Goal: Check status: Check status

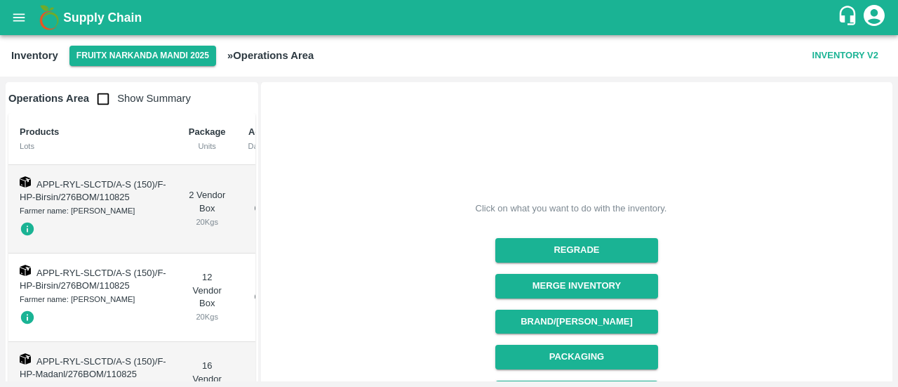
scroll to position [4635, 0]
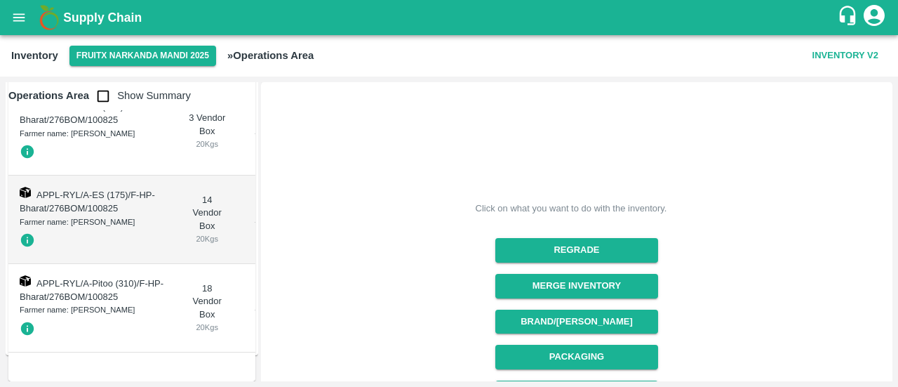
click at [22, 18] on icon "open drawer" at bounding box center [18, 17] width 15 height 15
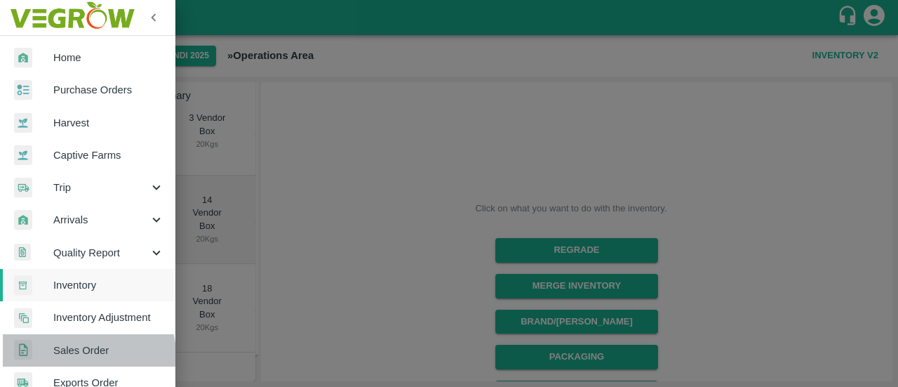
click at [81, 354] on span "Sales Order" at bounding box center [108, 349] width 111 height 15
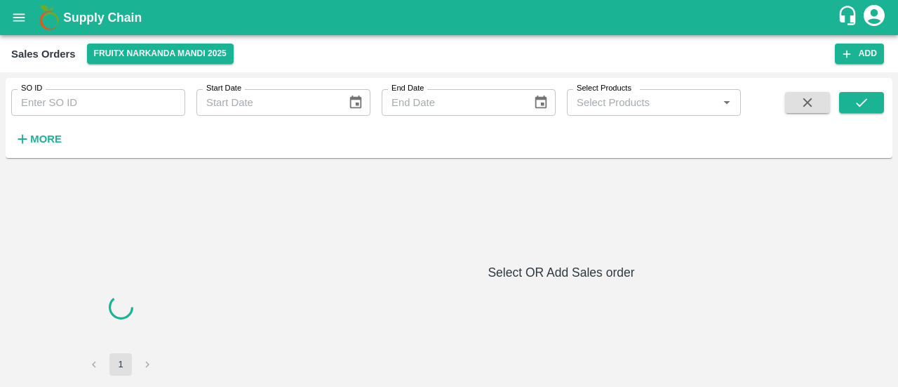
click at [103, 96] on input "SO ID" at bounding box center [98, 102] width 174 height 27
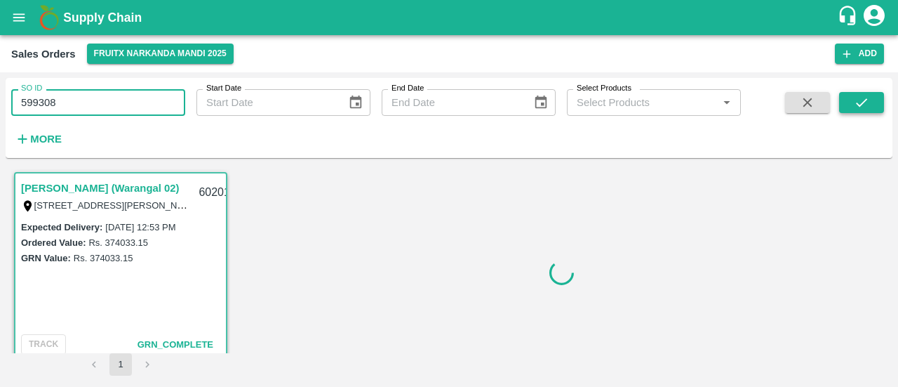
type input "599308"
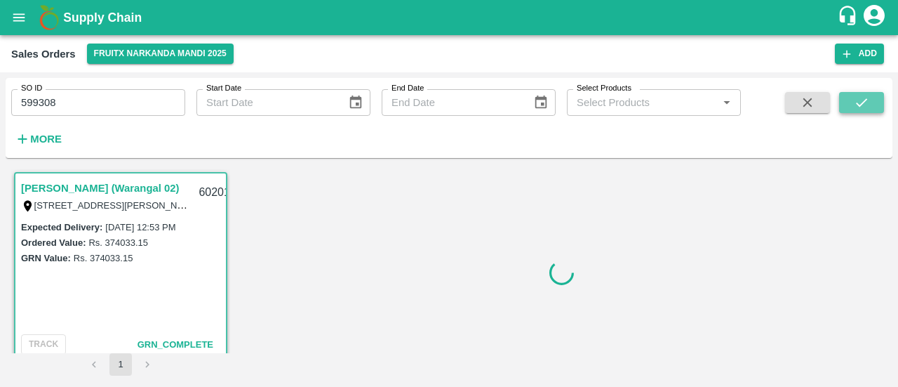
click at [861, 103] on icon "submit" at bounding box center [861, 102] width 11 height 8
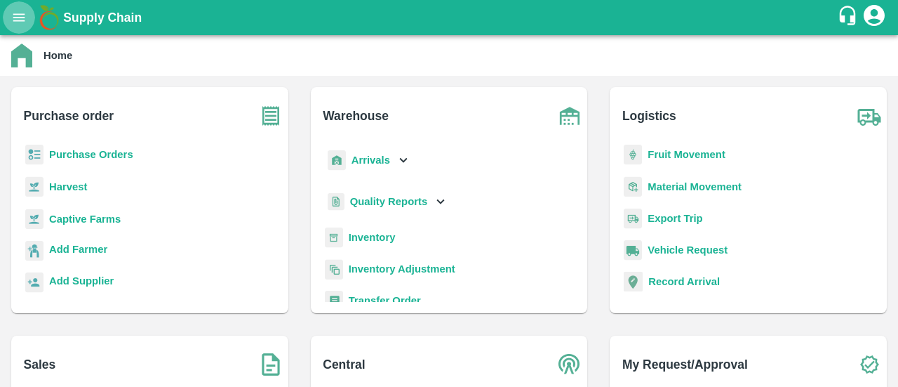
click at [19, 20] on icon "open drawer" at bounding box center [18, 17] width 15 height 15
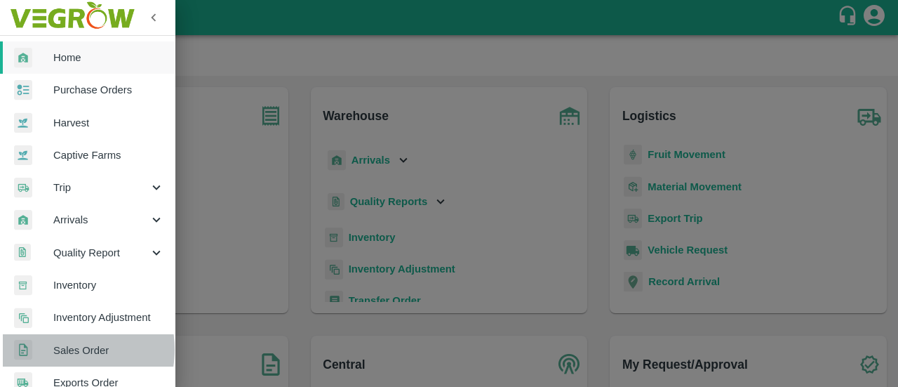
click at [58, 349] on span "Sales Order" at bounding box center [108, 349] width 111 height 15
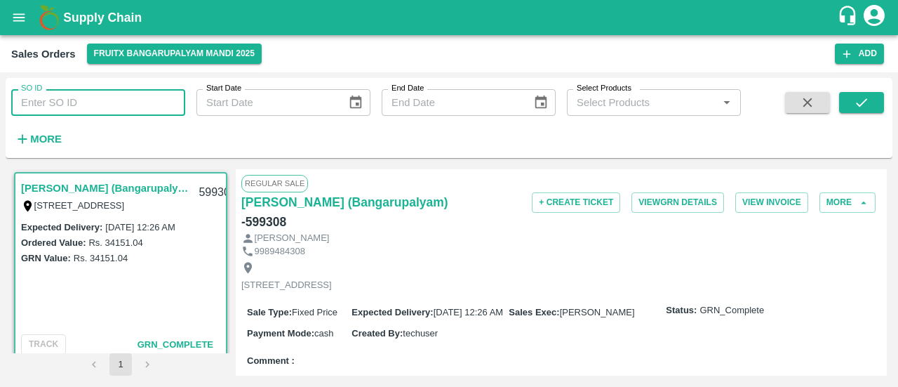
click at [62, 99] on input "SO ID" at bounding box center [98, 102] width 174 height 27
paste input "599308"
type input "599308"
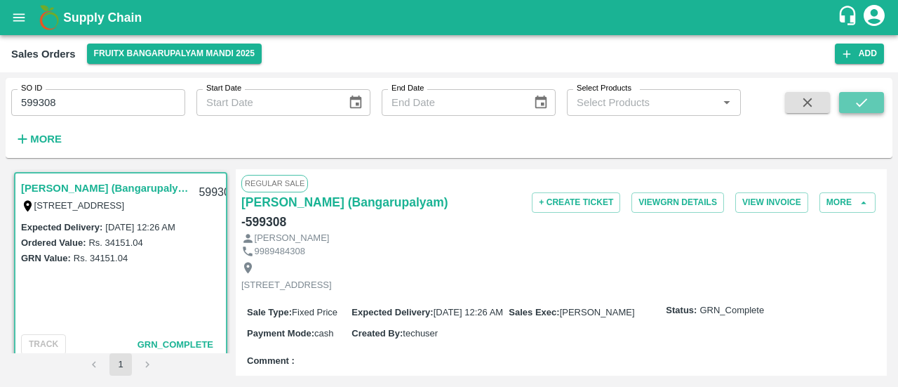
click at [864, 112] on button "submit" at bounding box center [861, 102] width 45 height 21
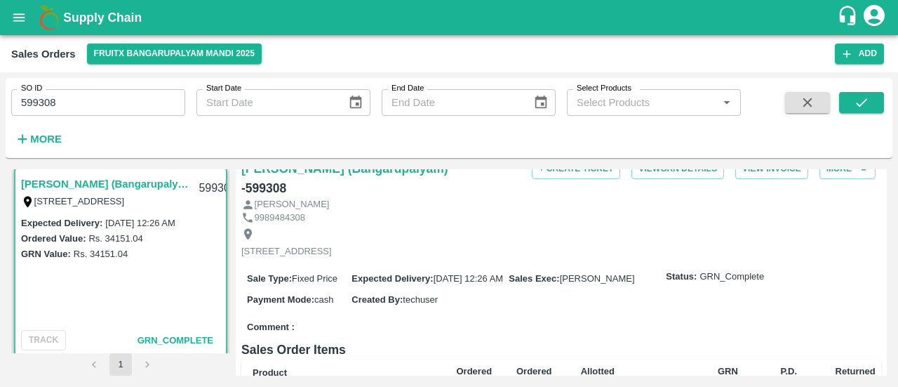
scroll to position [36, 0]
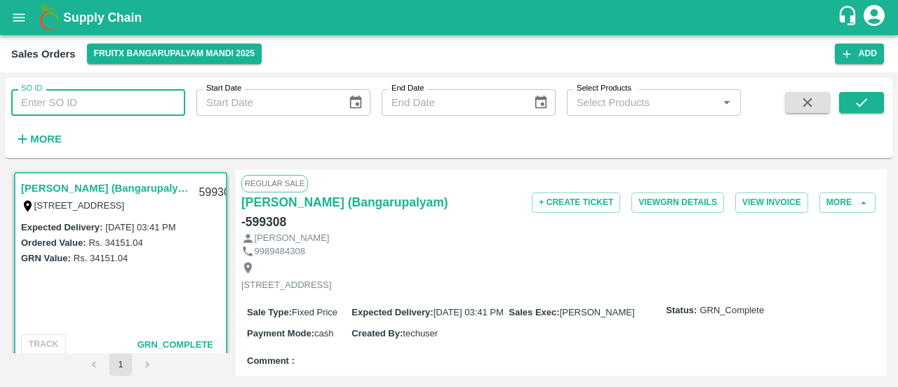
click at [111, 107] on input "SO ID" at bounding box center [98, 102] width 174 height 27
paste input "599308"
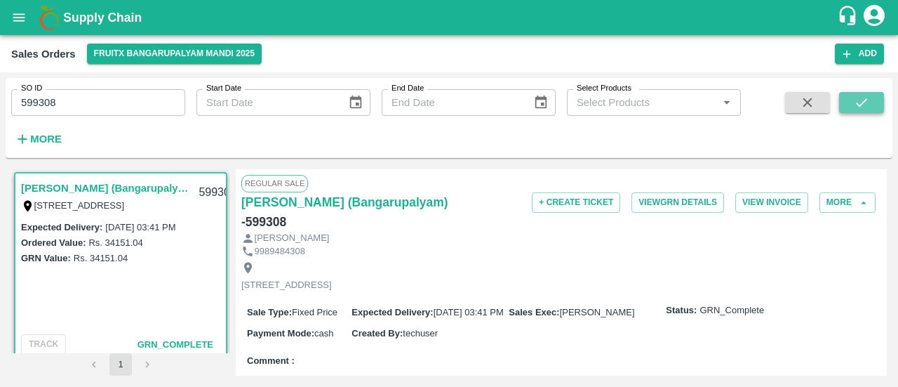
click at [864, 102] on icon "submit" at bounding box center [861, 102] width 11 height 8
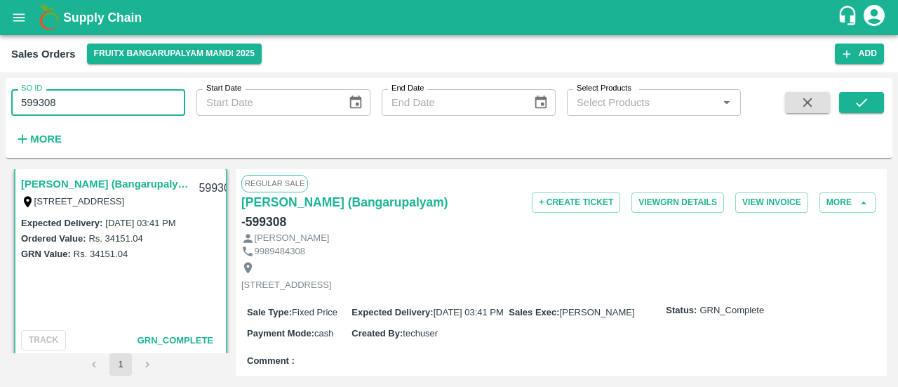
click at [102, 102] on input "599308" at bounding box center [98, 102] width 174 height 27
type input "5"
paste input "text"
type input "598241"
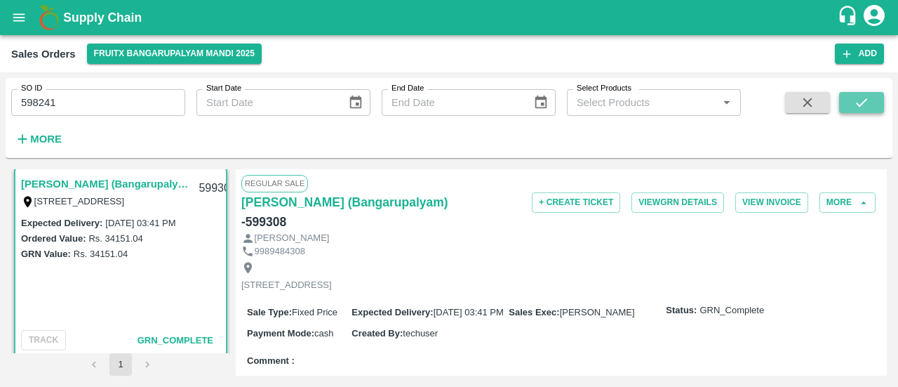
click at [867, 96] on icon "submit" at bounding box center [861, 102] width 15 height 15
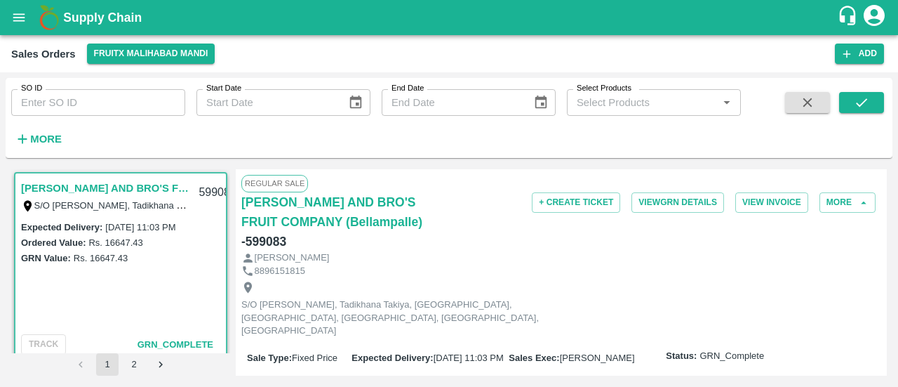
click at [149, 105] on input "SO ID" at bounding box center [98, 102] width 174 height 27
paste input "598241"
click at [859, 106] on icon "submit" at bounding box center [861, 102] width 11 height 8
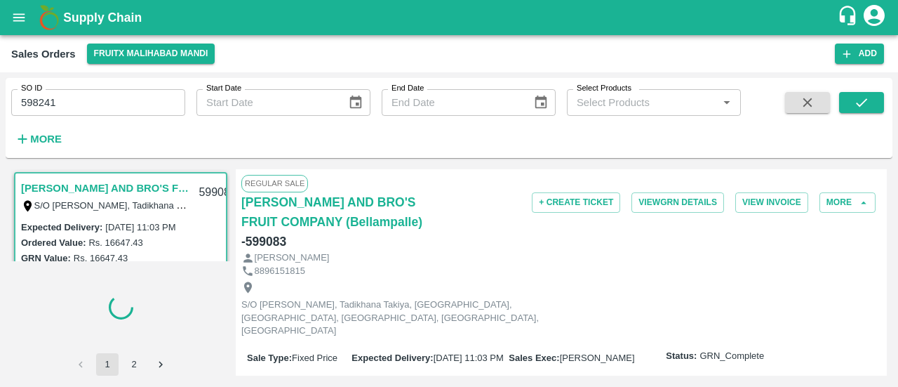
scroll to position [4, 0]
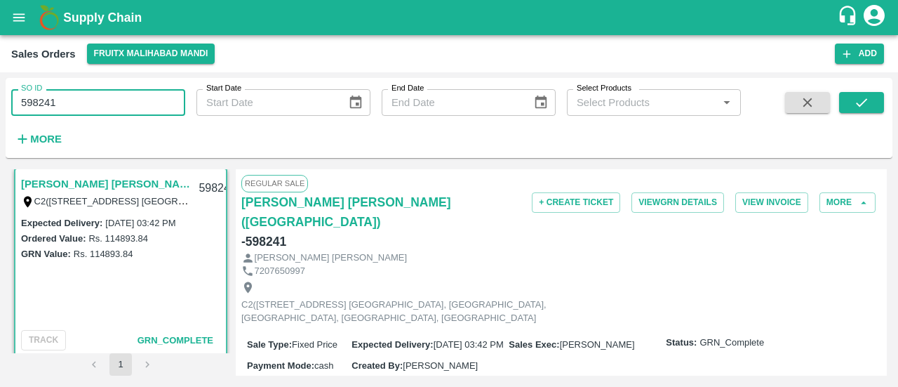
click at [115, 110] on input "598241" at bounding box center [98, 102] width 174 height 27
type input "5"
paste input "text"
type input "598242"
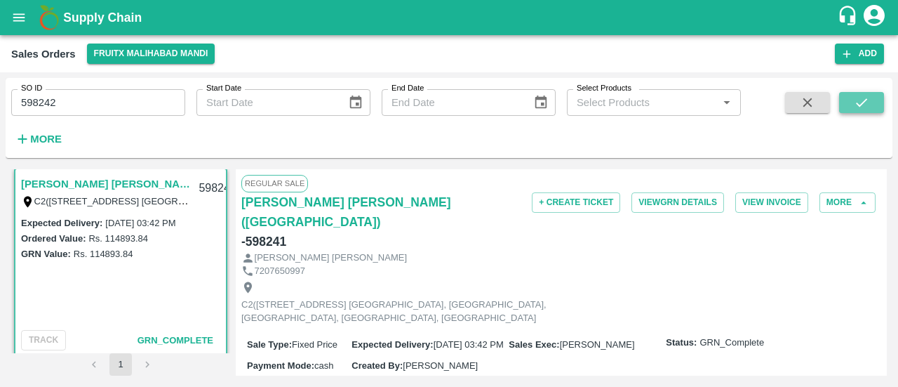
click at [866, 105] on icon "submit" at bounding box center [861, 102] width 15 height 15
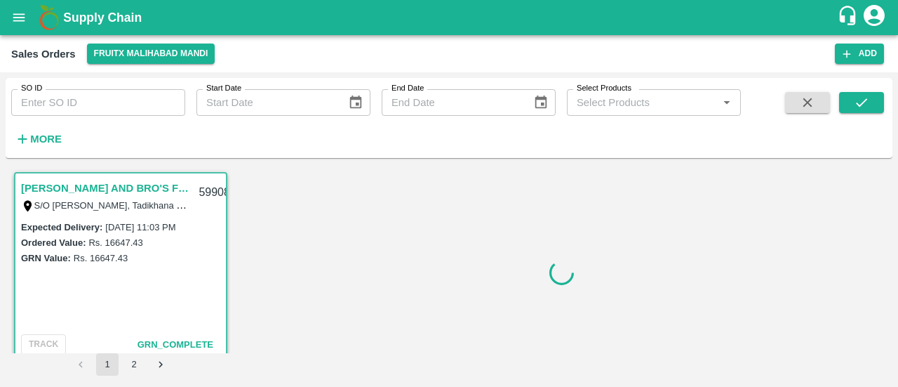
click at [57, 105] on input "SO ID" at bounding box center [98, 102] width 174 height 27
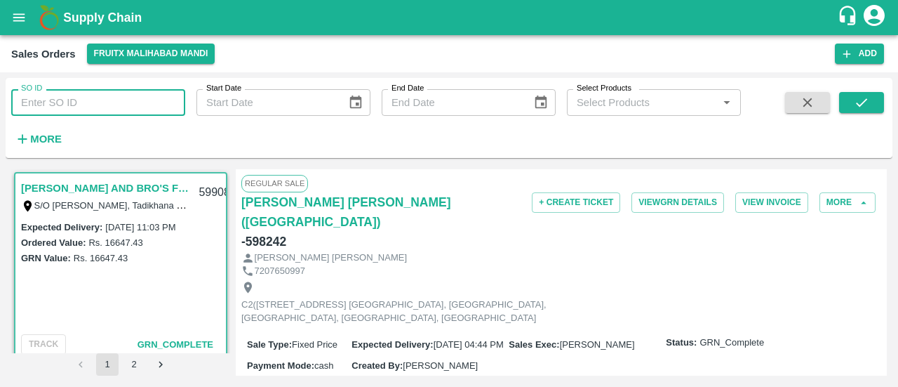
paste input "598242"
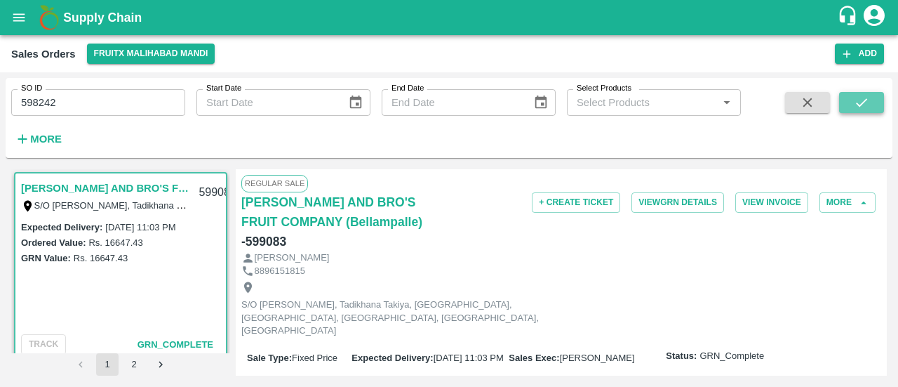
click at [856, 107] on icon "submit" at bounding box center [861, 102] width 15 height 15
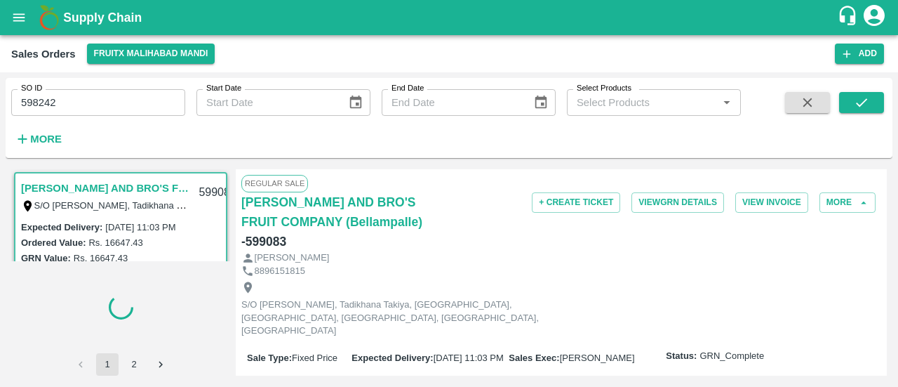
scroll to position [4, 0]
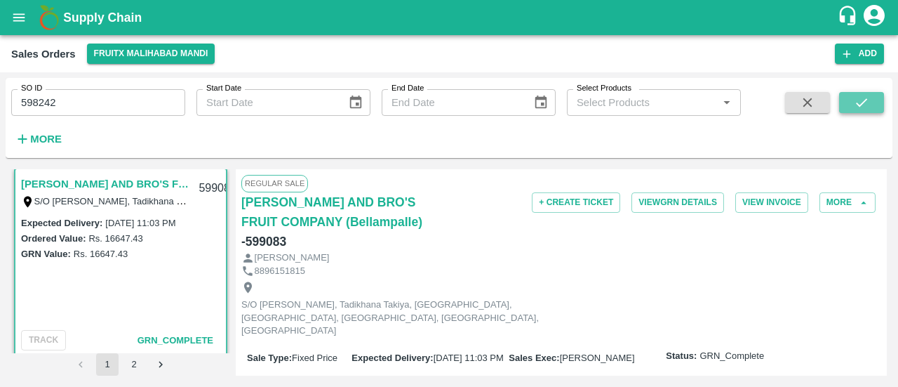
click at [854, 106] on icon "submit" at bounding box center [861, 102] width 15 height 15
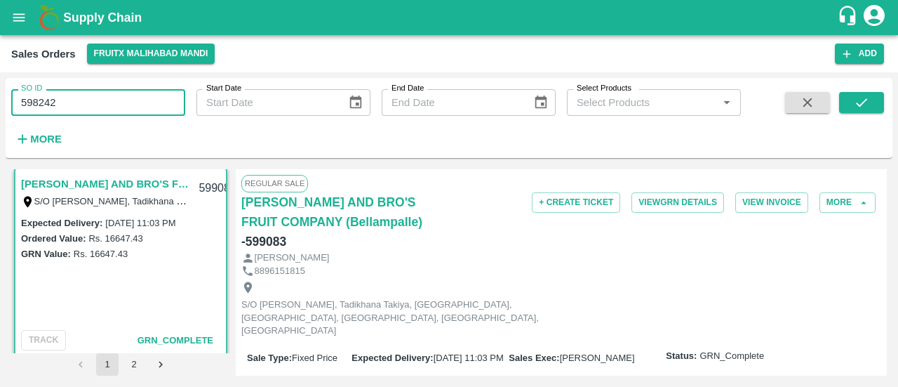
click at [107, 112] on input "598242" at bounding box center [98, 102] width 174 height 27
click at [857, 98] on icon "submit" at bounding box center [861, 102] width 15 height 15
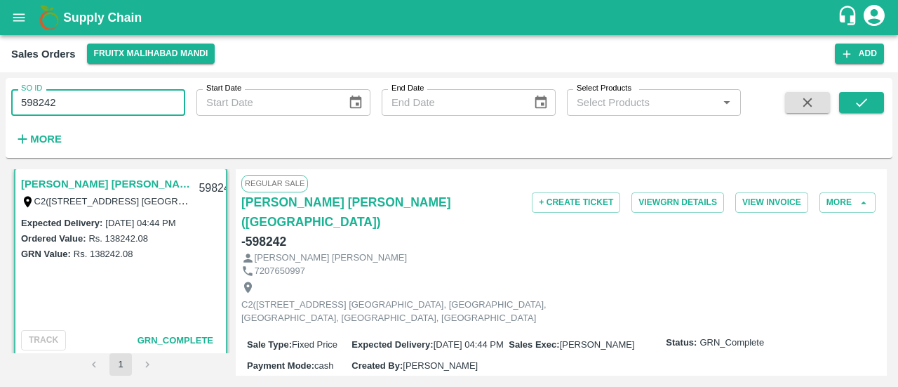
click at [107, 107] on input "598242" at bounding box center [98, 102] width 174 height 27
type input "5"
paste input "text"
type input "598243"
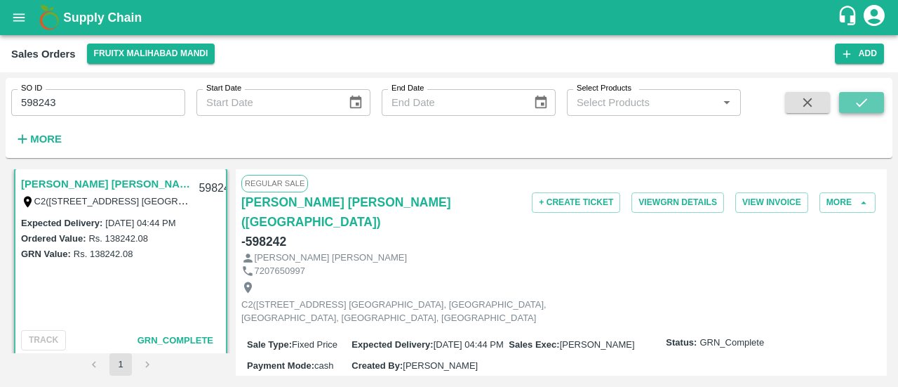
click at [851, 99] on button "submit" at bounding box center [861, 102] width 45 height 21
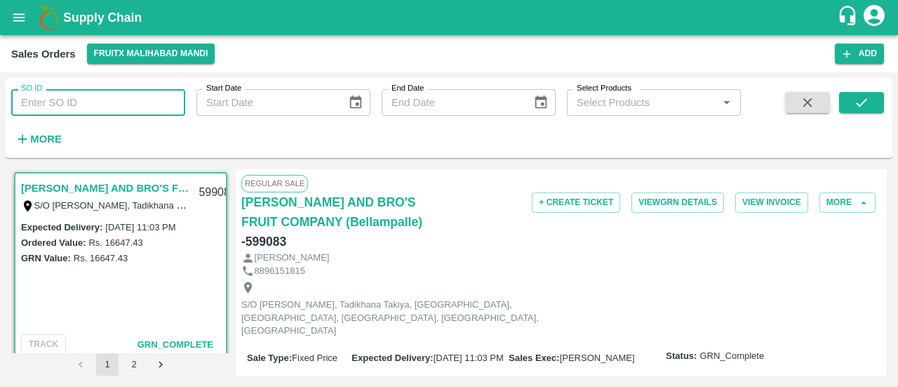
click at [62, 98] on input "SO ID" at bounding box center [98, 102] width 174 height 27
paste input "598243"
type input "598243"
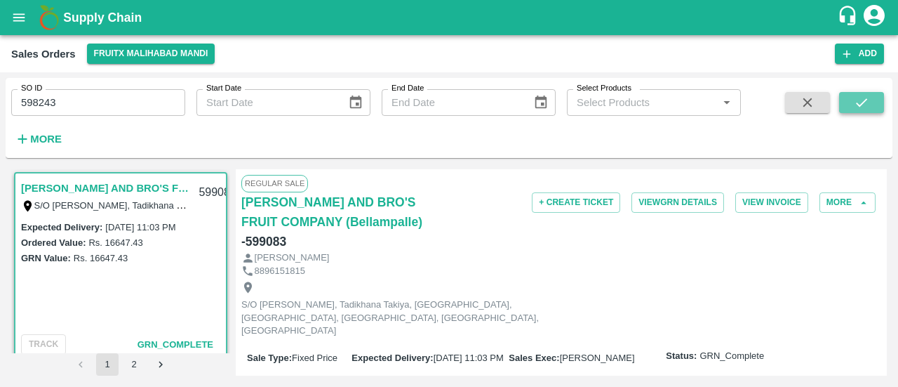
click at [852, 102] on button "submit" at bounding box center [861, 102] width 45 height 21
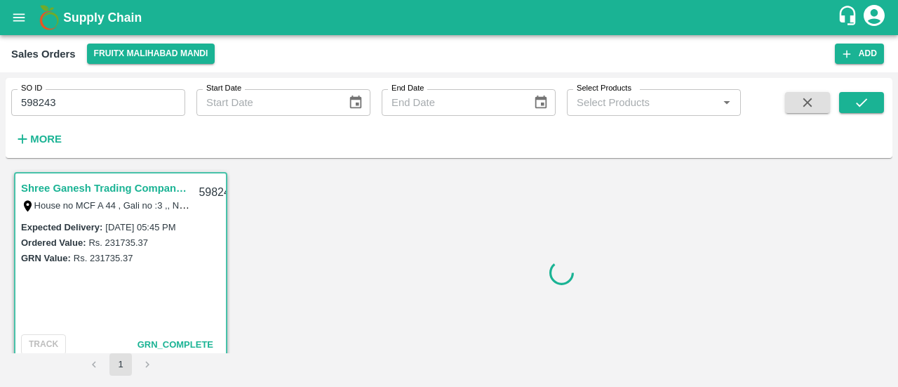
scroll to position [4, 0]
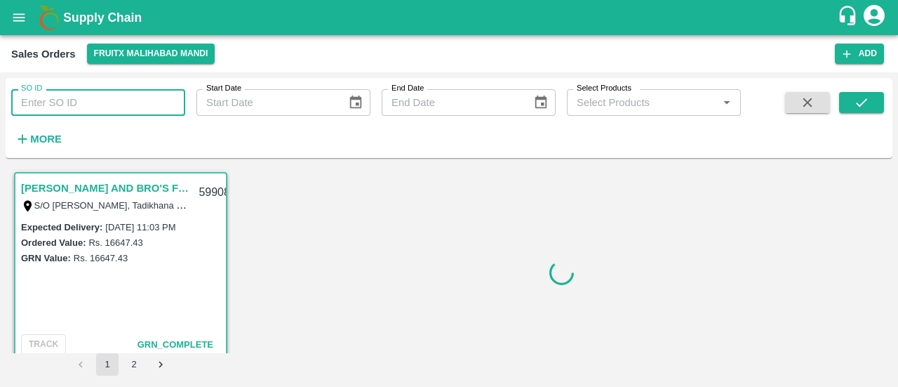
click at [73, 109] on input "SO ID" at bounding box center [98, 102] width 174 height 27
paste input "598241"
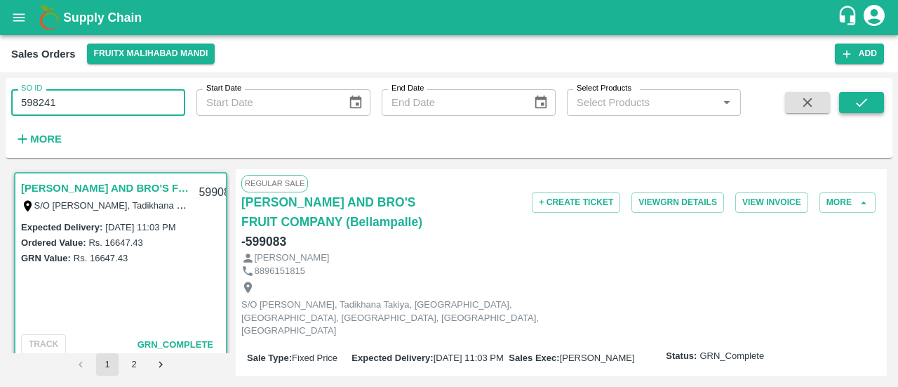
click at [866, 105] on icon "submit" at bounding box center [861, 102] width 15 height 15
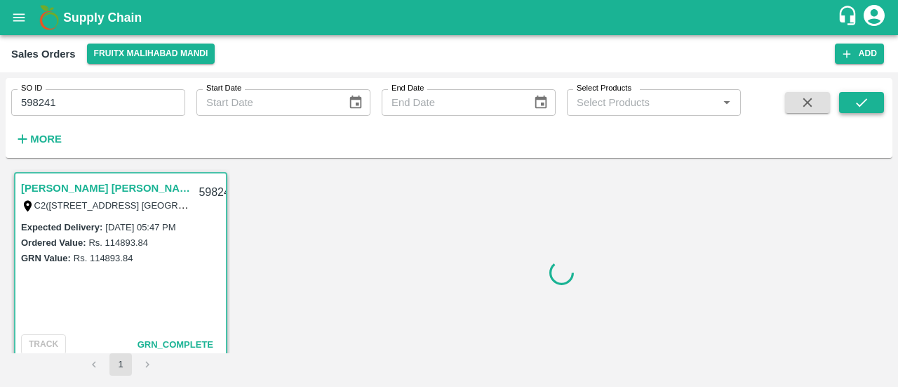
scroll to position [4, 0]
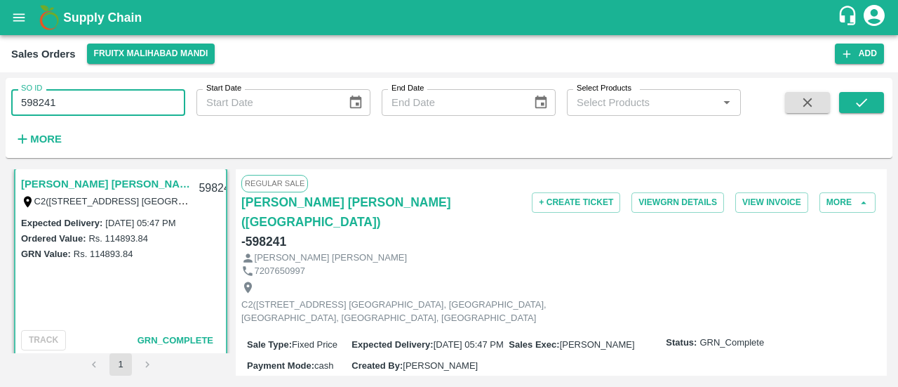
click at [95, 100] on input "598241" at bounding box center [98, 102] width 174 height 27
paste input "text"
type input "5"
paste input "text"
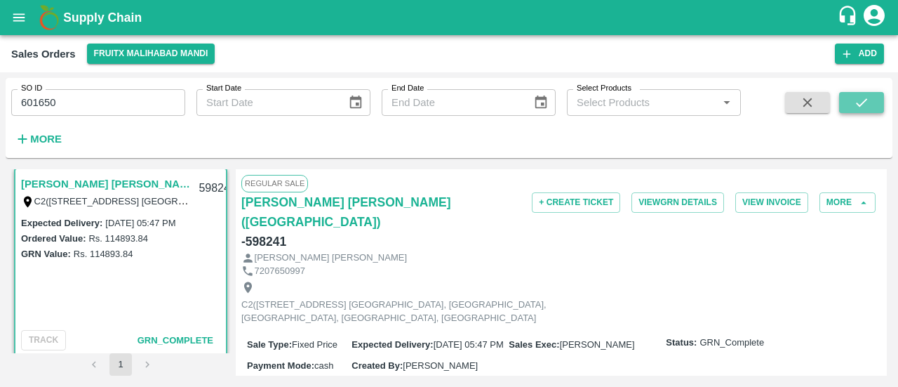
click at [862, 102] on icon "submit" at bounding box center [861, 102] width 15 height 15
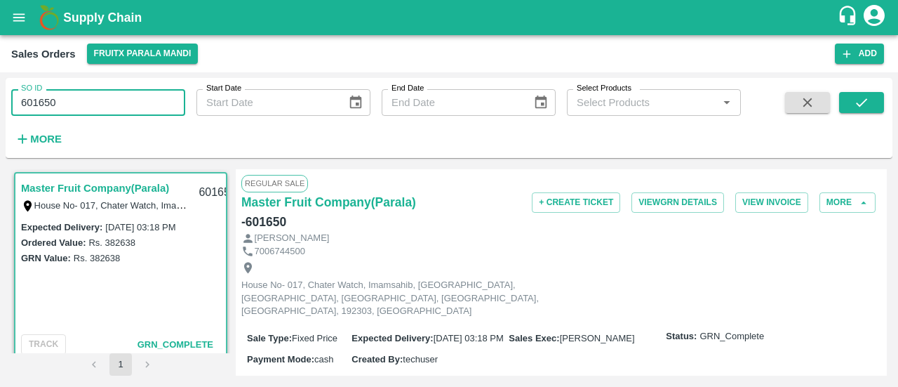
click at [90, 107] on input "601650" at bounding box center [98, 102] width 174 height 27
type input "6"
paste input "text"
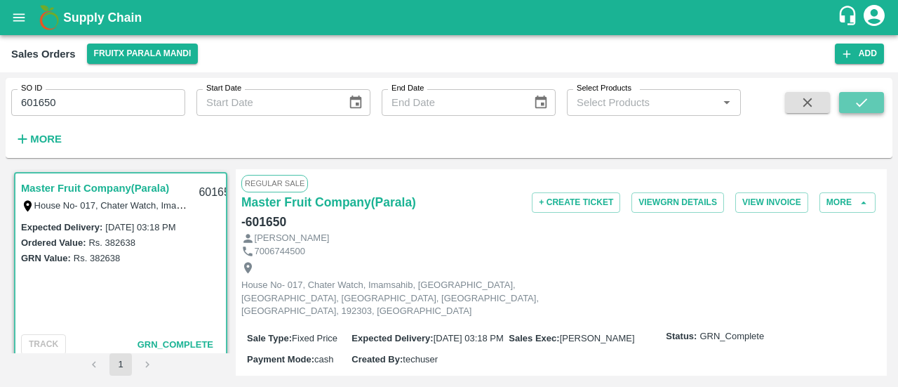
click at [857, 109] on icon "submit" at bounding box center [861, 102] width 15 height 15
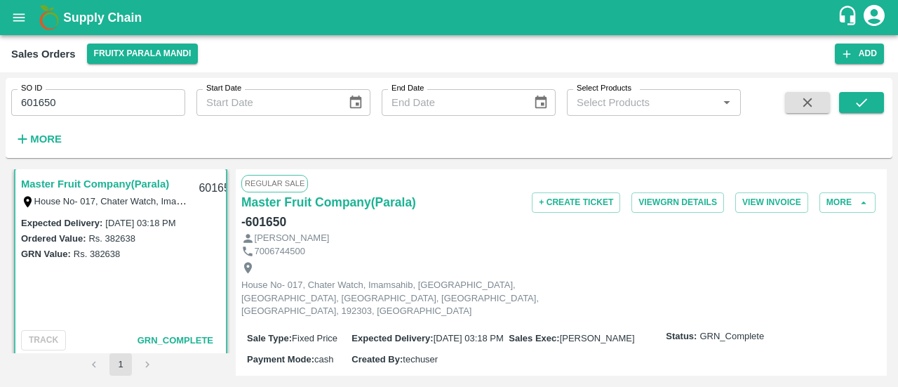
click at [103, 92] on input "601650" at bounding box center [98, 102] width 174 height 27
type input "6"
paste input "text"
click at [846, 108] on button "submit" at bounding box center [861, 102] width 45 height 21
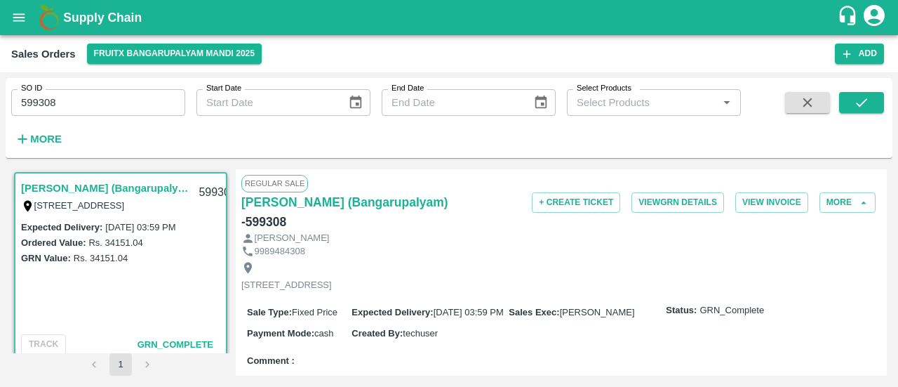
click at [149, 108] on input "599308" at bounding box center [98, 102] width 174 height 27
type input "5"
paste input "text"
click at [860, 105] on icon "submit" at bounding box center [861, 102] width 11 height 8
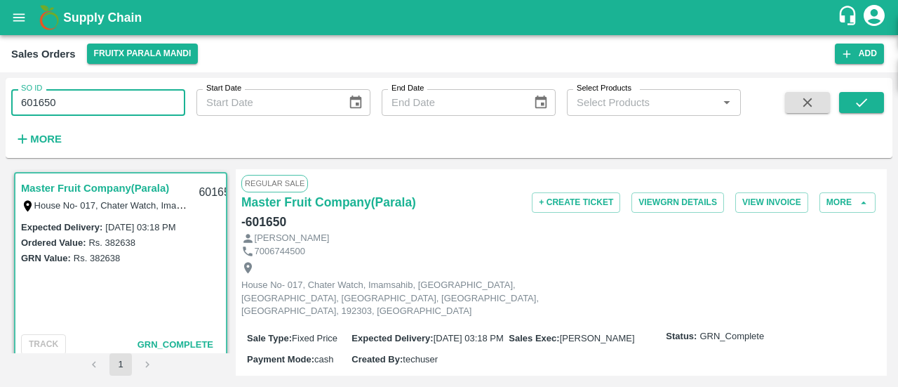
click at [115, 94] on input "601650" at bounding box center [98, 102] width 174 height 27
type input "6"
paste input "text"
type input "601650"
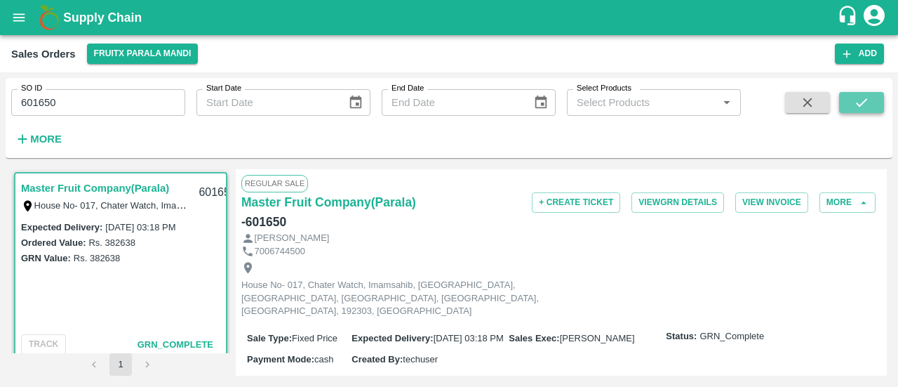
click at [867, 103] on icon "submit" at bounding box center [861, 102] width 15 height 15
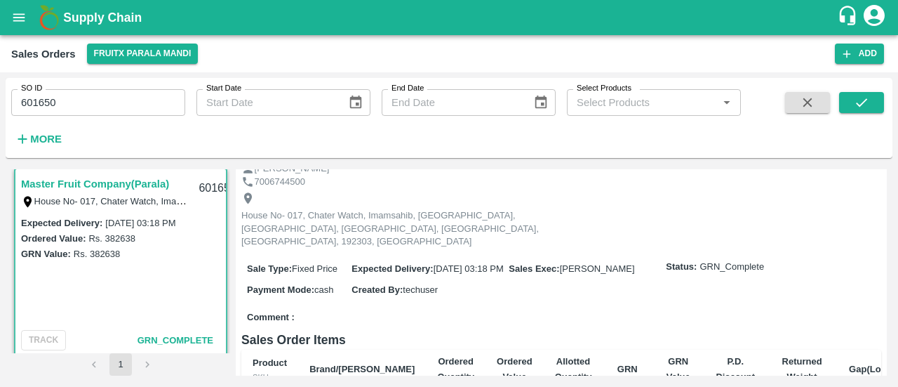
scroll to position [70, 0]
